Goal: Task Accomplishment & Management: Complete application form

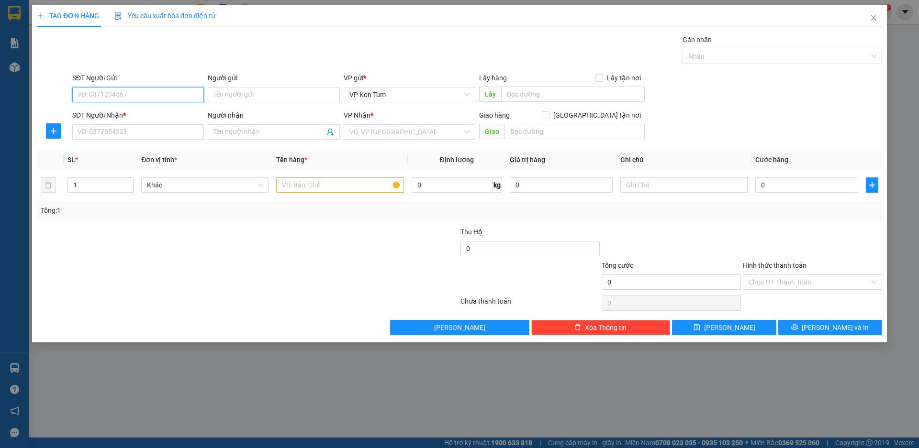
drag, startPoint x: 139, startPoint y: 96, endPoint x: 146, endPoint y: 81, distance: 16.3
click at [140, 96] on input "SĐT Người Gửi" at bounding box center [138, 94] width 132 height 15
type input "0389250567"
click at [239, 95] on input "Người gửi" at bounding box center [274, 94] width 132 height 15
type input "C. THU"
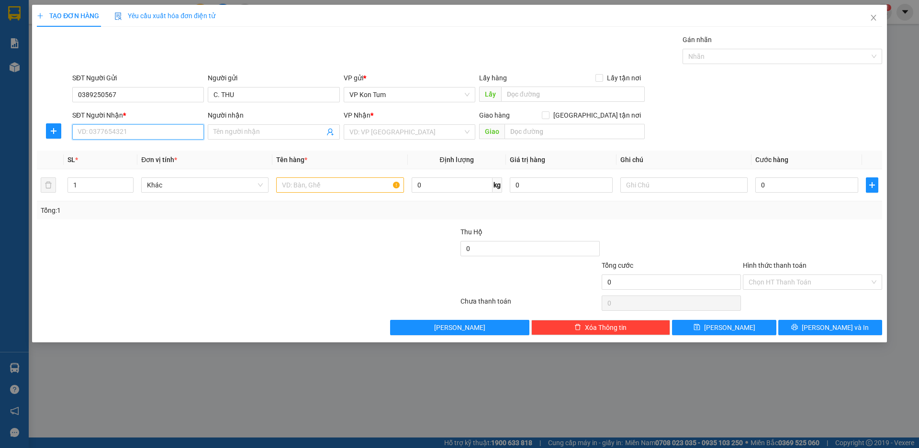
click at [141, 133] on input "SĐT Người Nhận *" at bounding box center [138, 131] width 132 height 15
type input "0778621726"
click at [262, 133] on input "Người nhận" at bounding box center [268, 132] width 111 height 11
type input "A. DŨNG"
click at [384, 129] on input "search" at bounding box center [405, 132] width 113 height 14
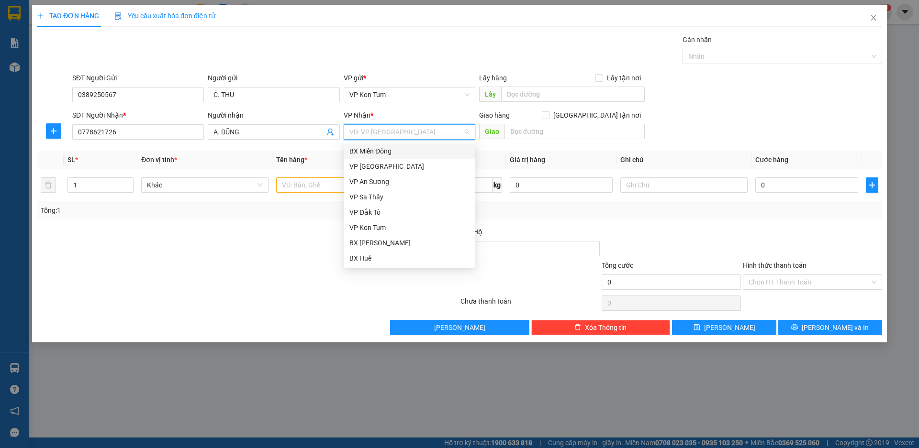
click at [391, 150] on div "BX Miền Đông" at bounding box center [409, 151] width 120 height 11
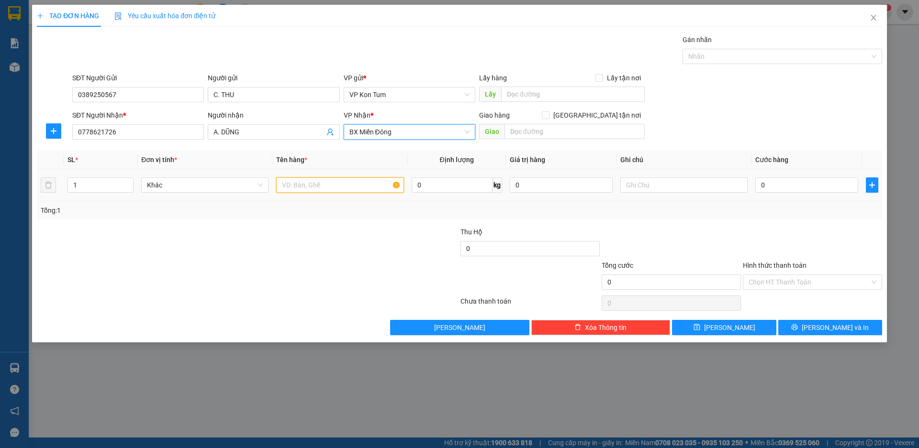
click at [335, 188] on input "text" at bounding box center [339, 185] width 127 height 15
type input "D"
type input "ĐỒ ĂN"
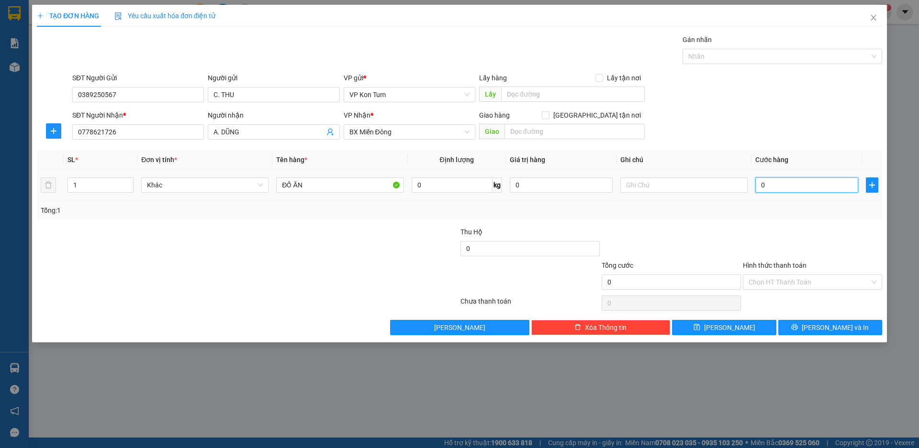
click at [768, 183] on input "0" at bounding box center [806, 185] width 103 height 15
type input "6"
type input "60"
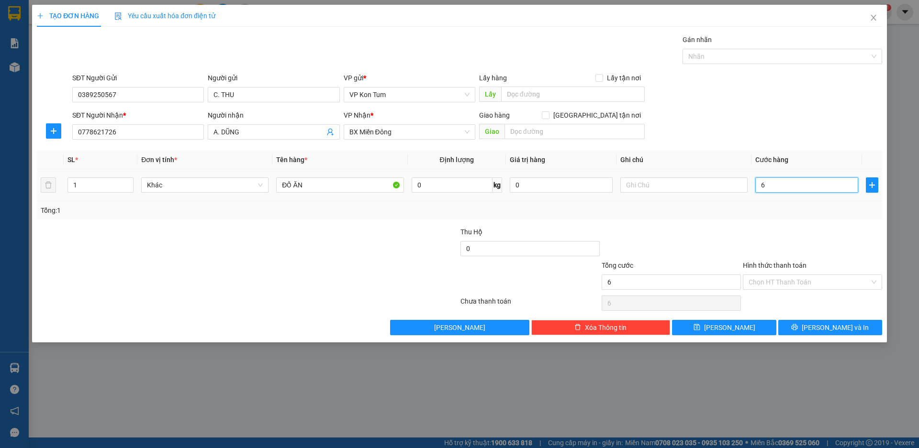
type input "60"
type input "600"
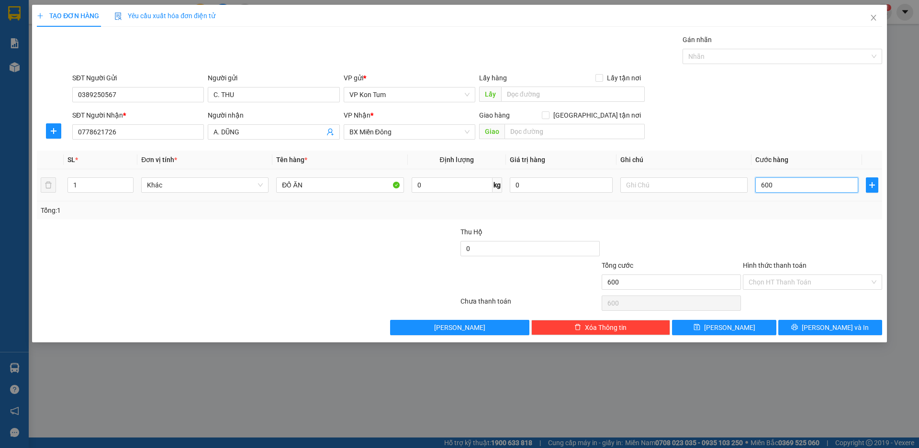
type input "6.000"
type input "60.000"
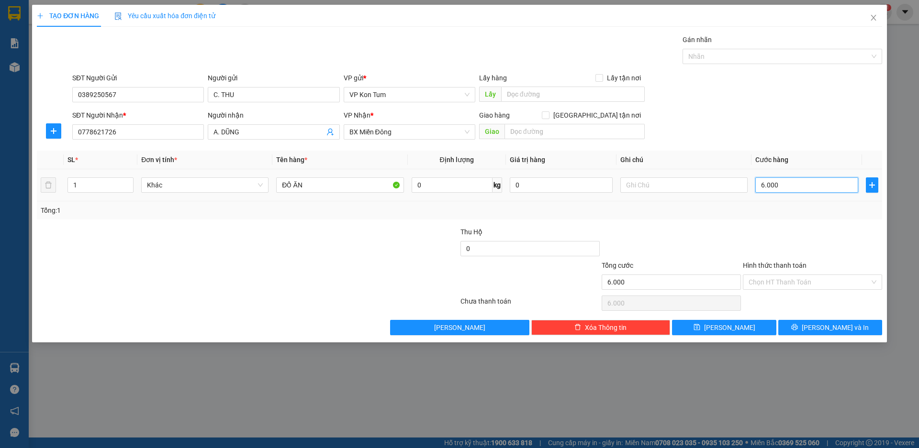
type input "60.000"
click at [764, 187] on input "60.000" at bounding box center [806, 185] width 103 height 15
type input "0.000"
type input "0"
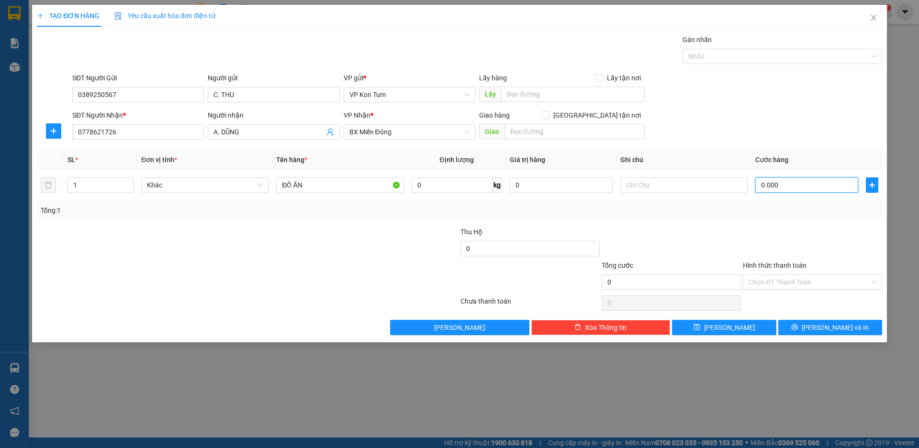
type input "50.000"
click at [746, 227] on div at bounding box center [812, 243] width 141 height 33
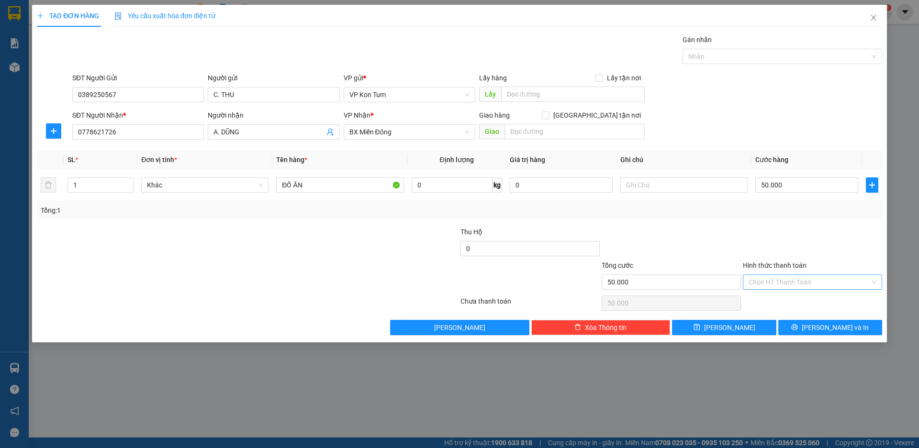
click at [779, 287] on input "Hình thức thanh toán" at bounding box center [808, 282] width 121 height 14
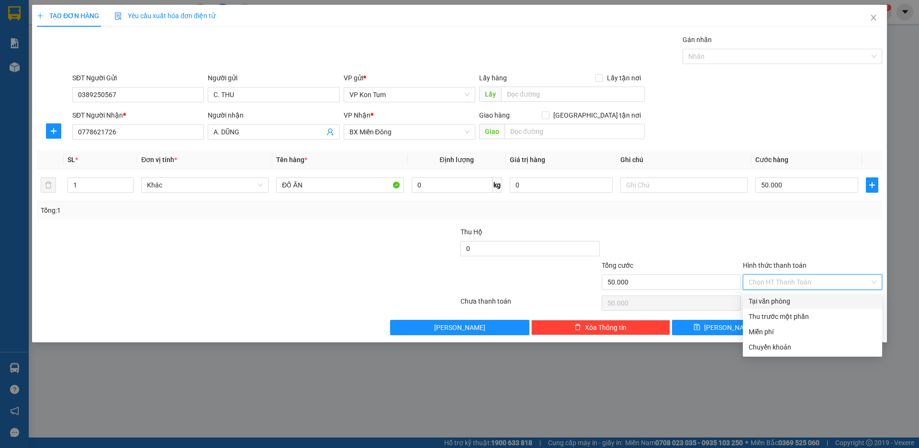
click at [778, 303] on div "Tại văn phòng" at bounding box center [812, 301] width 128 height 11
type input "0"
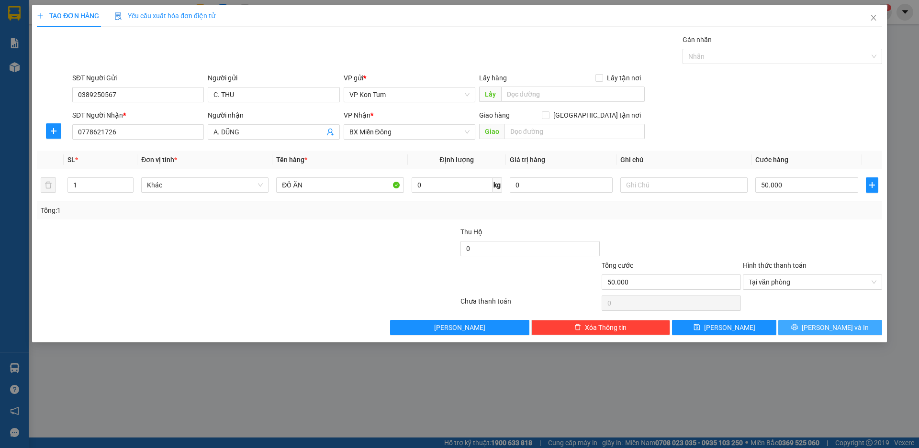
click at [851, 328] on button "[PERSON_NAME] và In" at bounding box center [830, 327] width 104 height 15
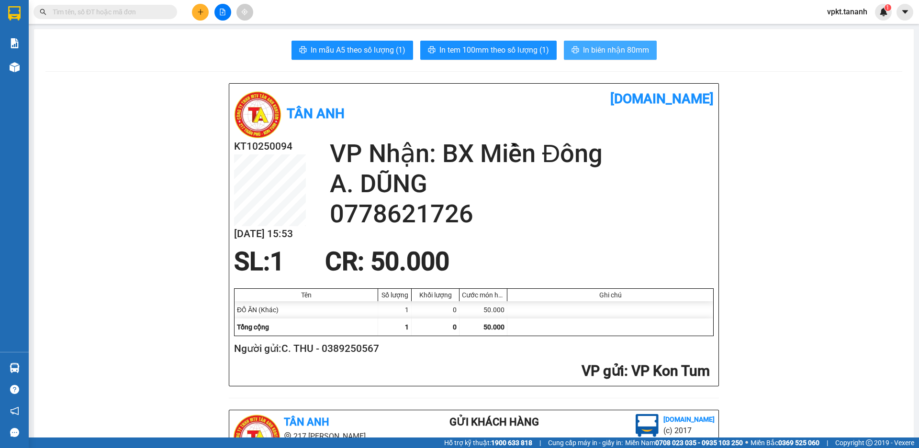
click at [606, 46] on span "In biên nhận 80mm" at bounding box center [616, 50] width 66 height 12
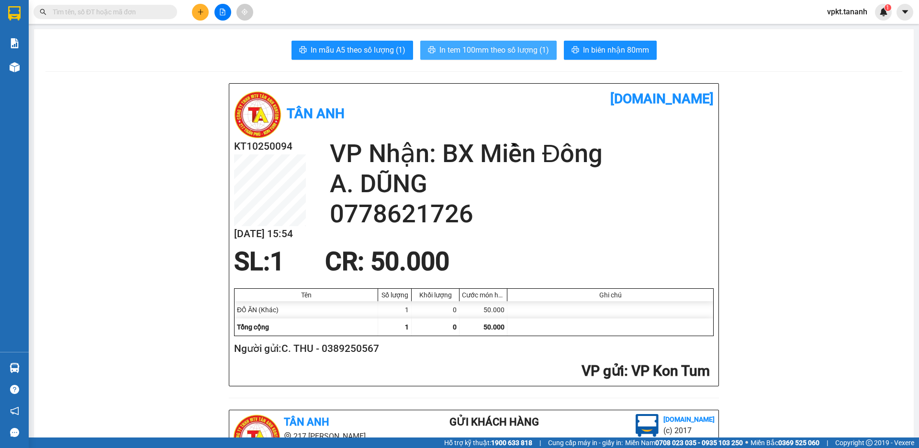
click at [491, 49] on span "In tem 100mm theo số lượng (1)" at bounding box center [494, 50] width 110 height 12
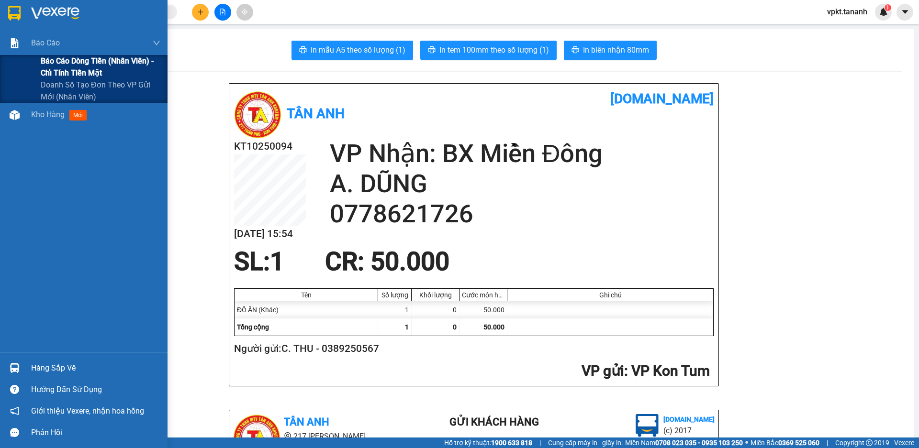
click at [92, 62] on span "Báo cáo dòng tiền (nhân viên) - chỉ tính tiền mặt" at bounding box center [101, 67] width 120 height 24
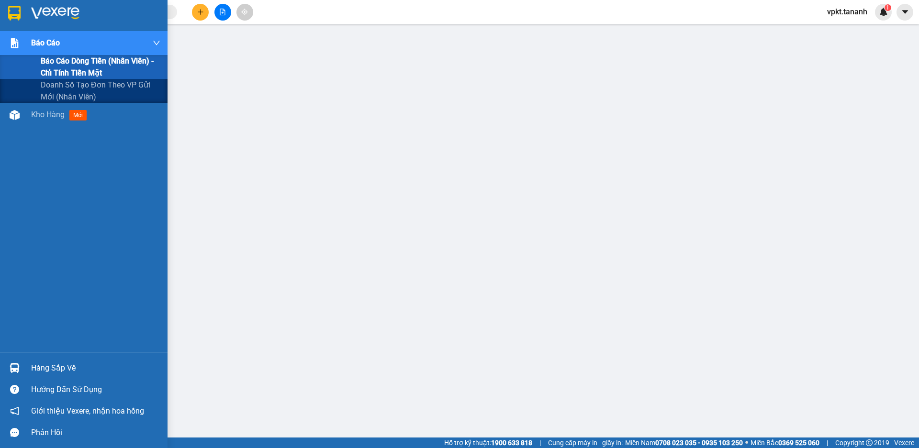
click at [41, 40] on span "Báo cáo" at bounding box center [45, 43] width 29 height 12
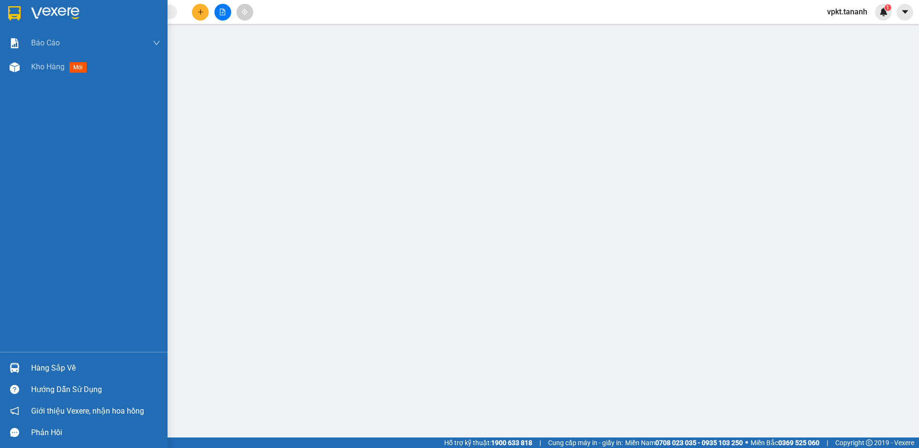
click at [74, 13] on img at bounding box center [55, 13] width 48 height 14
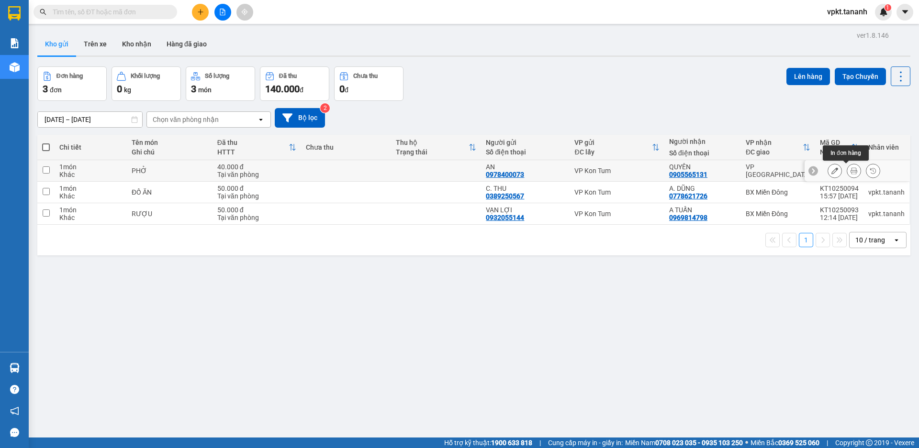
click at [850, 171] on icon at bounding box center [853, 170] width 7 height 7
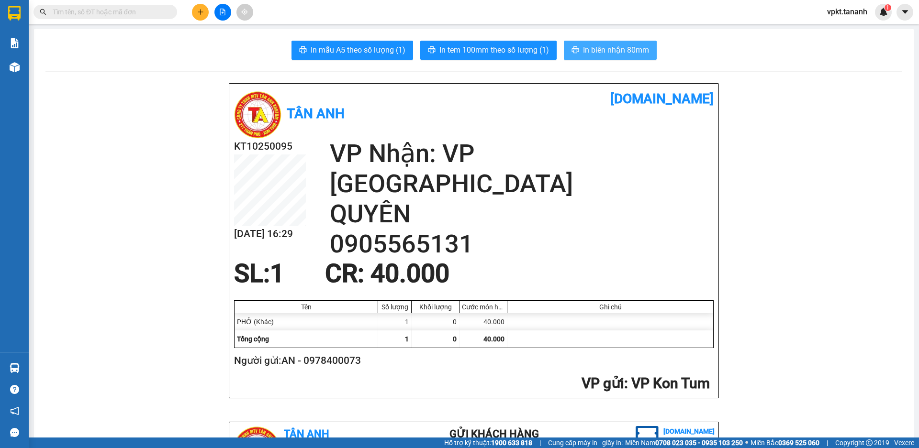
click at [595, 49] on span "In biên nhận 80mm" at bounding box center [616, 50] width 66 height 12
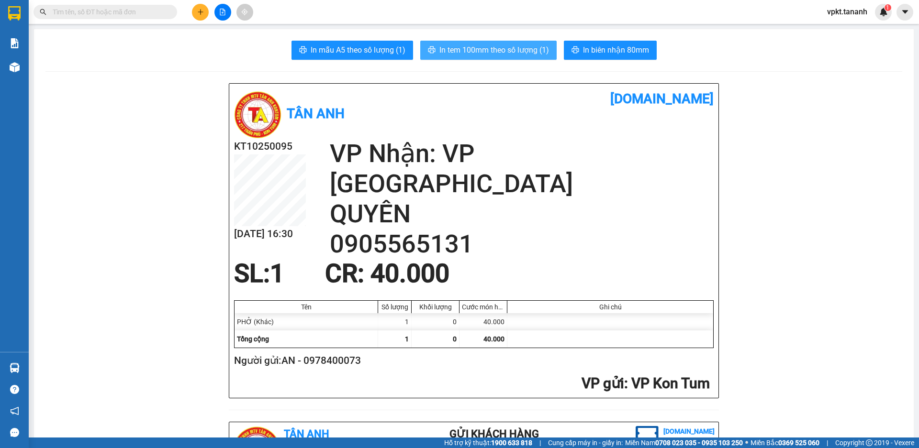
click at [470, 50] on span "In tem 100mm theo số lượng (1)" at bounding box center [494, 50] width 110 height 12
click at [196, 10] on button at bounding box center [200, 12] width 17 height 17
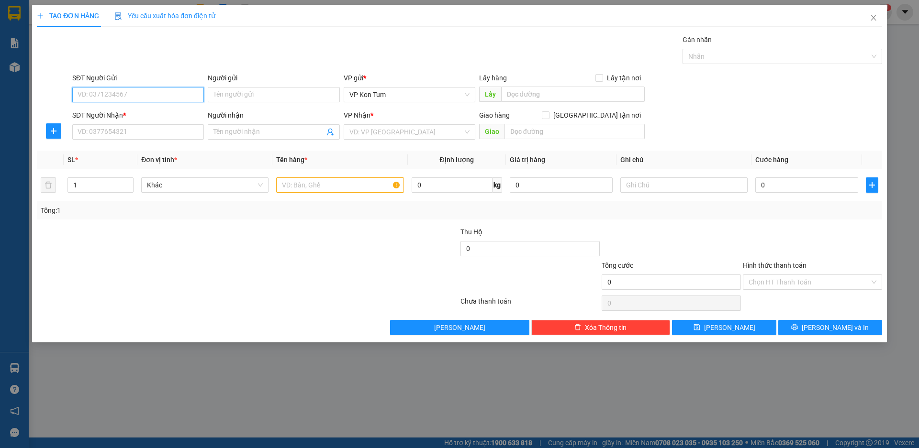
click at [154, 93] on input "SĐT Người Gửi" at bounding box center [138, 94] width 132 height 15
type input "0972207497"
click at [233, 97] on input "Người gửi" at bounding box center [274, 94] width 132 height 15
type input "A. MINH"
click at [103, 131] on input "SĐT Người Nhận *" at bounding box center [138, 131] width 132 height 15
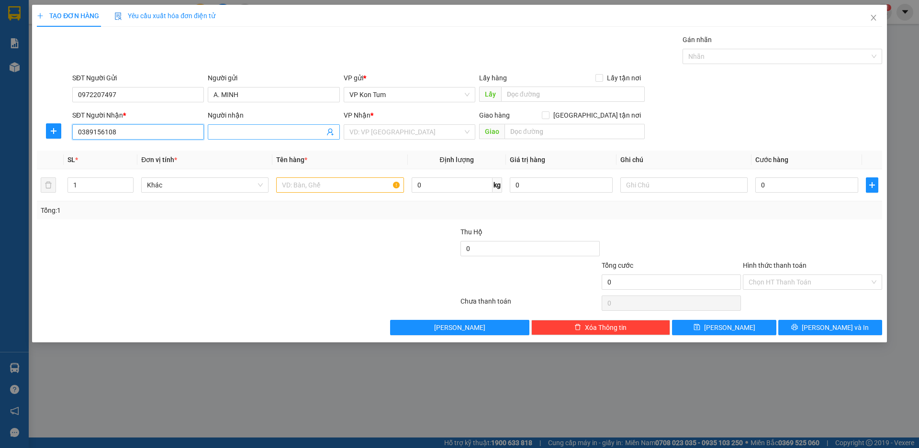
type input "0389156108"
click at [275, 133] on input "Người nhận" at bounding box center [268, 132] width 111 height 11
type input "A. HIỆP"
click at [417, 135] on input "search" at bounding box center [405, 132] width 113 height 14
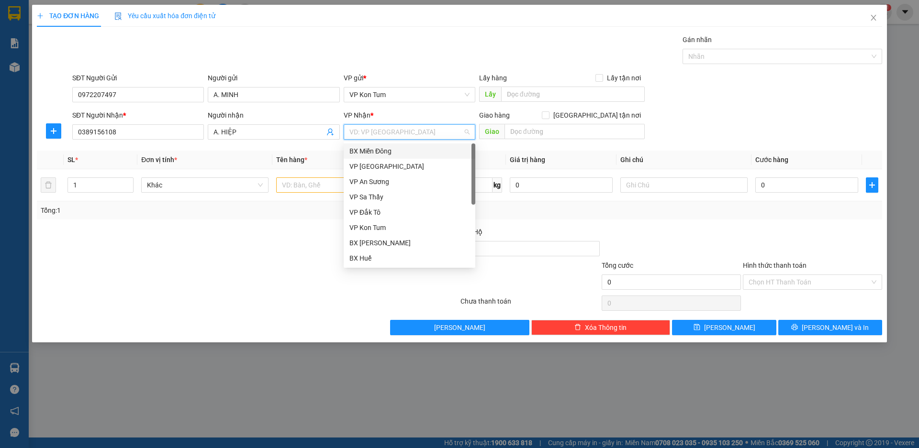
click at [407, 148] on div "BX Miền Đông" at bounding box center [409, 151] width 120 height 11
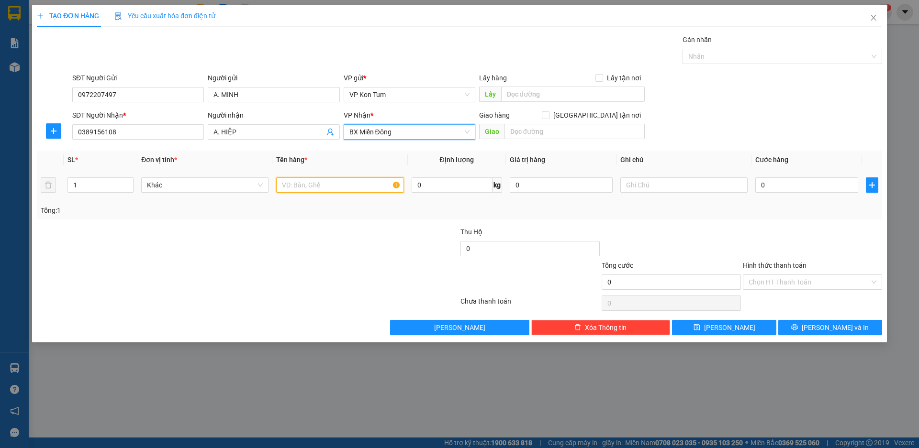
click at [354, 187] on input "text" at bounding box center [339, 185] width 127 height 15
type input "D"
type input "ĐỒ ĂN"
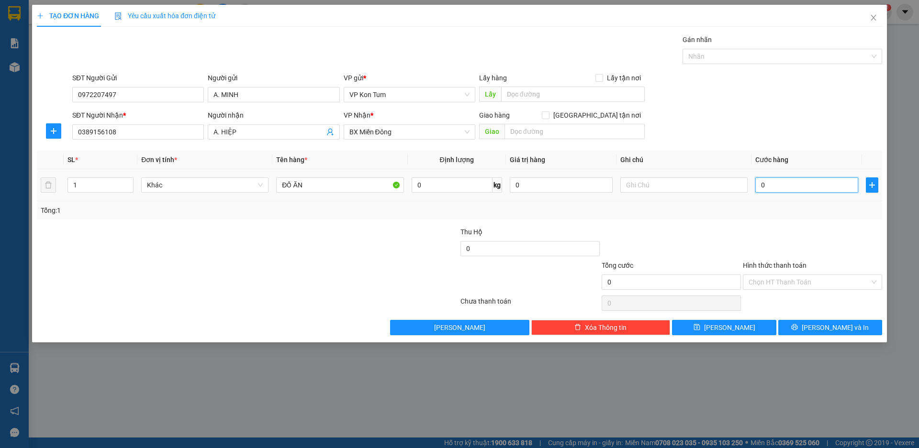
click at [792, 185] on input "0" at bounding box center [806, 185] width 103 height 15
type input "6"
type input "60"
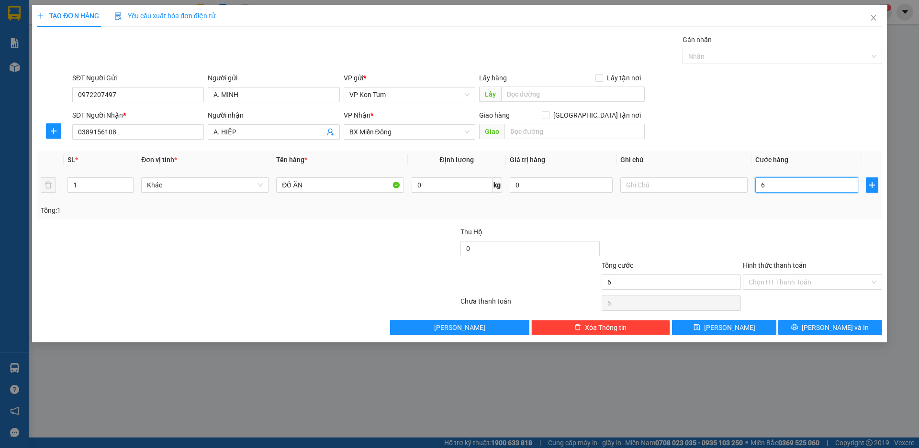
type input "60"
type input "600"
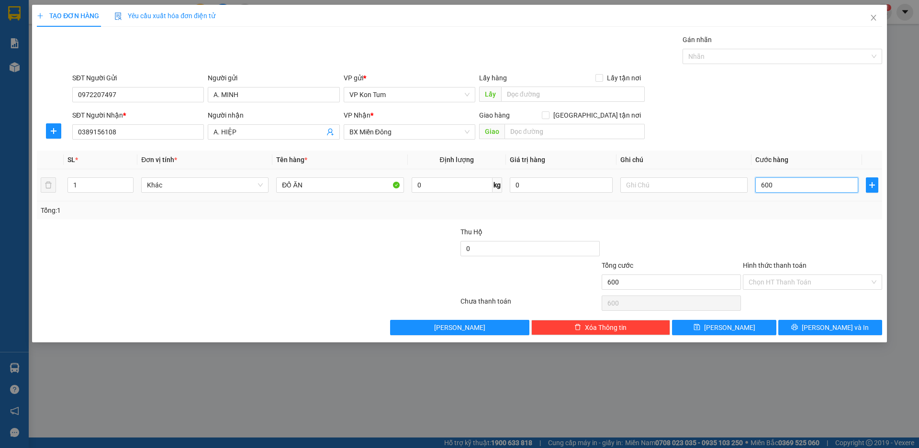
type input "6.000"
type input "60.000"
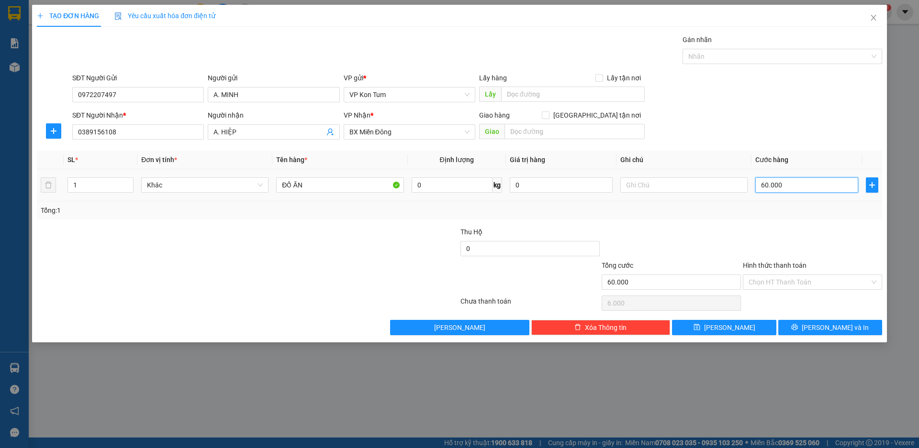
type input "60.000"
click at [798, 286] on input "Hình thức thanh toán" at bounding box center [808, 282] width 121 height 14
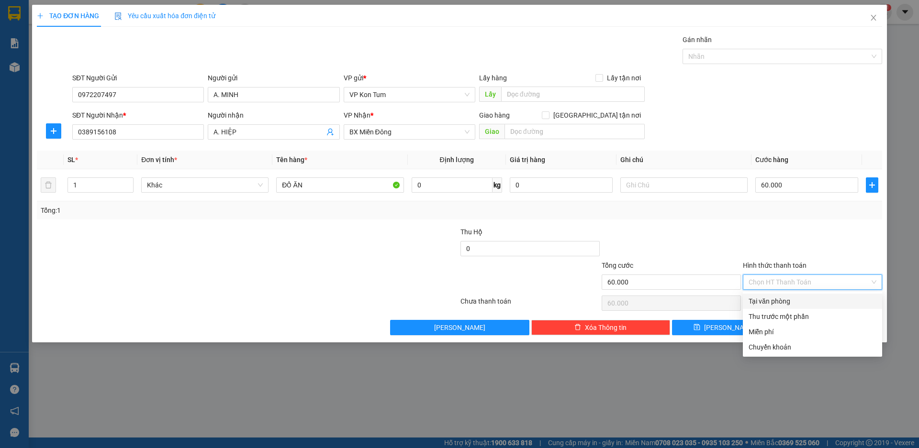
click at [776, 304] on div "Tại văn phòng" at bounding box center [812, 301] width 128 height 11
type input "0"
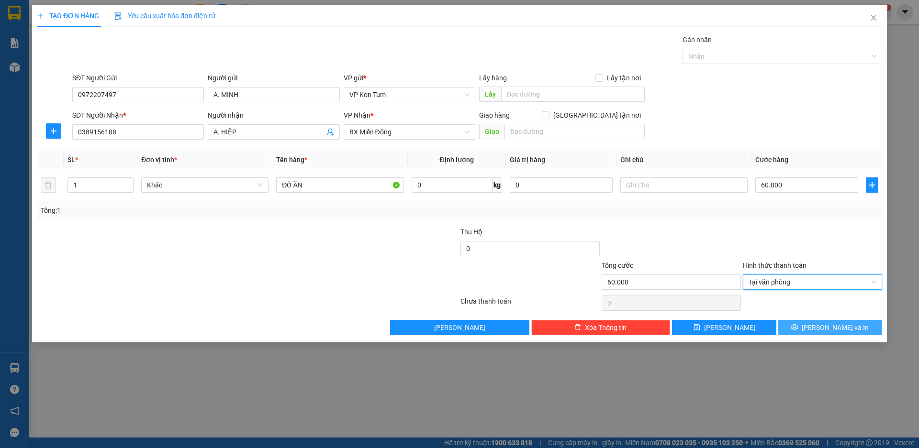
click at [799, 323] on button "[PERSON_NAME] và In" at bounding box center [830, 327] width 104 height 15
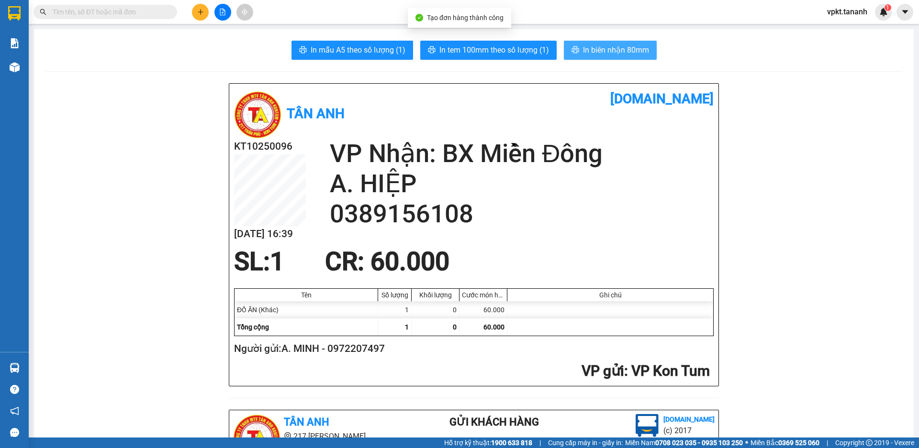
click at [593, 47] on span "In biên nhận 80mm" at bounding box center [616, 50] width 66 height 12
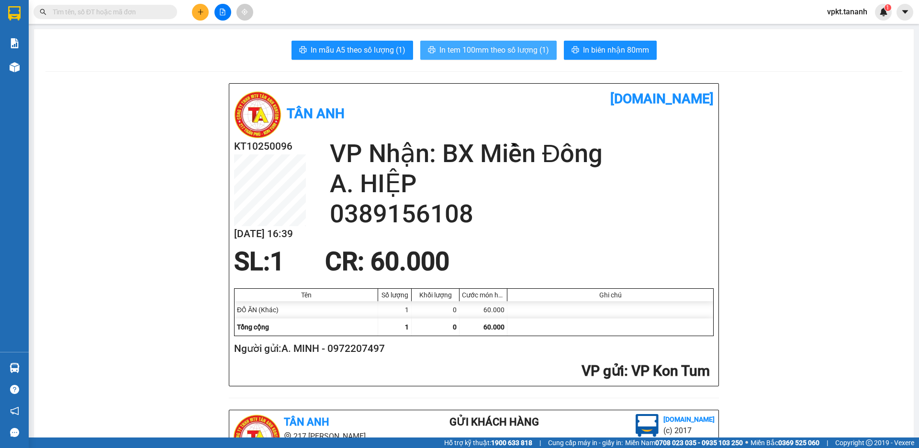
click at [491, 49] on span "In tem 100mm theo số lượng (1)" at bounding box center [494, 50] width 110 height 12
click at [464, 50] on span "In tem 100mm theo số lượng (1)" at bounding box center [494, 50] width 110 height 12
